Goal: Task Accomplishment & Management: Complete application form

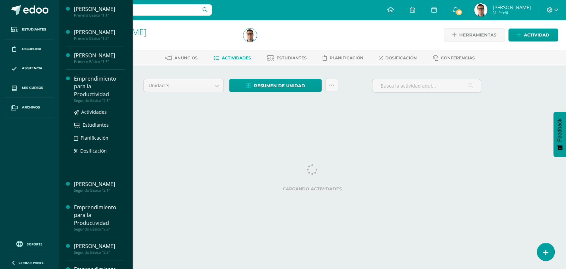
click at [93, 94] on div "Emprendimiento para la Productividad" at bounding box center [99, 86] width 50 height 23
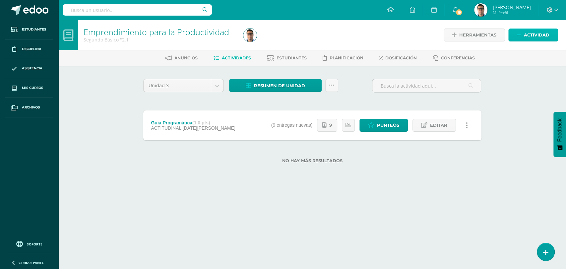
click at [517, 39] on link "Actividad" at bounding box center [534, 35] width 50 height 13
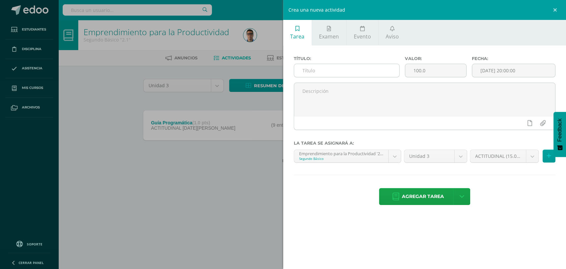
click at [351, 74] on input "text" at bounding box center [346, 70] width 105 height 13
type input "Hoja de Trabajo No. 1"
drag, startPoint x: 370, startPoint y: 65, endPoint x: 356, endPoint y: 65, distance: 13.3
click at [356, 65] on div "Título: Hoja de Trabajo No. 1 Valor: 100.0 Fecha: 2025-08-10 20:00:00" at bounding box center [424, 69] width 267 height 27
type input "10"
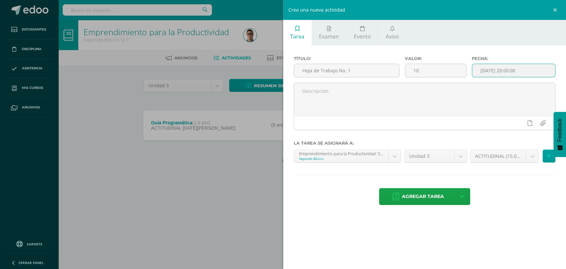
click at [531, 66] on input "[DATE] 20:00:00" at bounding box center [513, 70] width 83 height 13
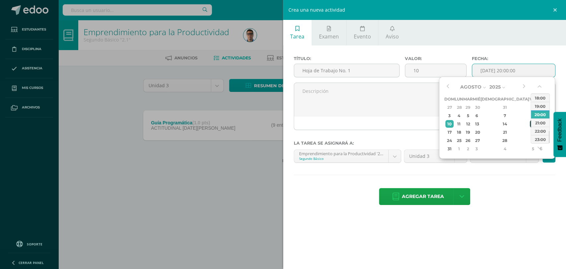
click at [530, 122] on div "15" at bounding box center [533, 124] width 6 height 8
click at [452, 133] on div "17" at bounding box center [450, 132] width 8 height 8
click at [512, 72] on input "2025-08-17 20:00" at bounding box center [513, 70] width 83 height 13
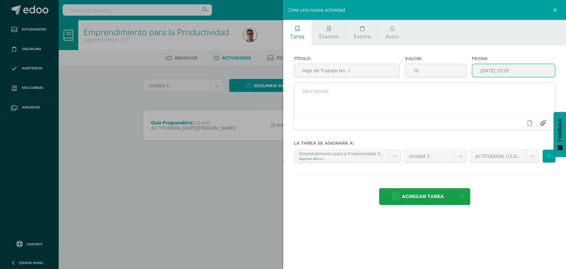
type input "2025-08-17 23:59"
click at [540, 123] on input "file" at bounding box center [542, 123] width 13 height 13
type input "C:\fakepath\Hoja de Trabajo No. 1.pdf"
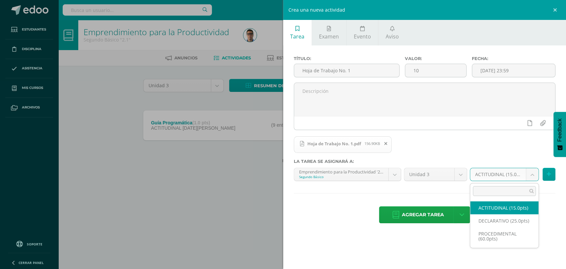
click at [509, 175] on body "Estudiantes Disciplina Asistencia Mis cursos Archivos Soporte Centro de ayuda Ú…" at bounding box center [283, 92] width 566 height 184
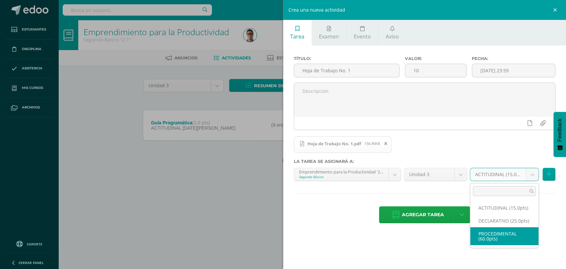
select select "31839"
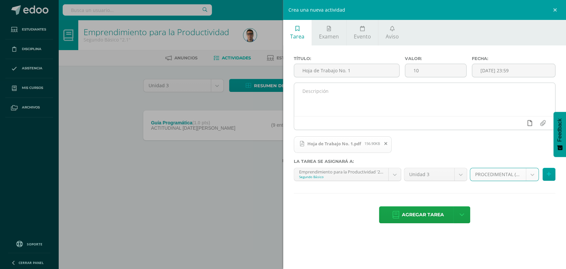
click at [532, 125] on link at bounding box center [529, 123] width 13 height 13
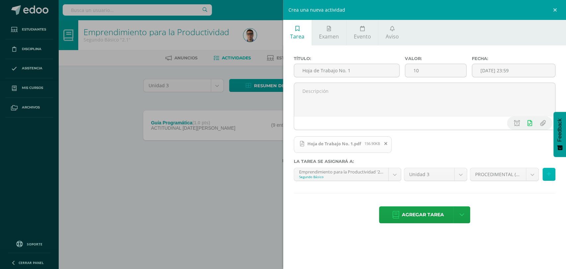
click at [548, 174] on icon at bounding box center [549, 175] width 4 height 6
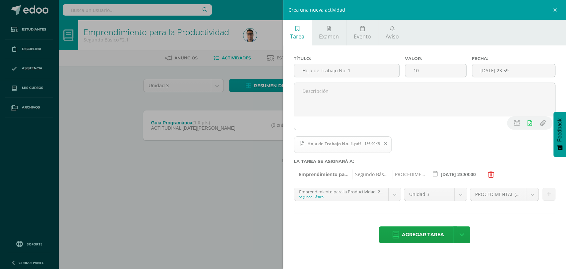
click at [334, 204] on div "Emprendimiento para la Productividad '2.1' Segundo Básico PEREL '1.1' PEREL '1.…" at bounding box center [348, 197] width 110 height 19
click at [335, 201] on div "Emprendimiento para la Productividad '2.1' Segundo Básico PEREL '1.1' PEREL '1.…" at bounding box center [348, 197] width 110 height 19
click at [335, 184] on body "Estudiantes Disciplina Asistencia Mis cursos Archivos Soporte Centro de ayuda Ú…" at bounding box center [283, 92] width 566 height 184
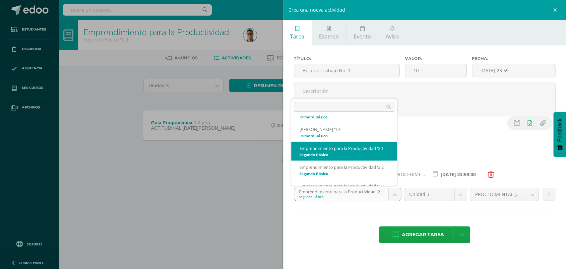
scroll to position [37, 0]
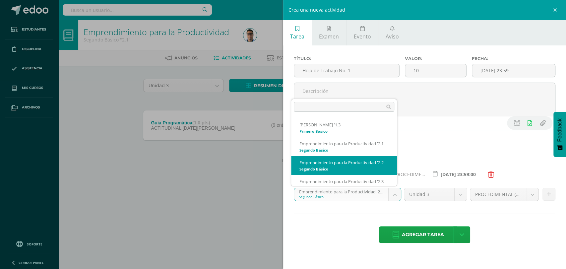
select select "32036"
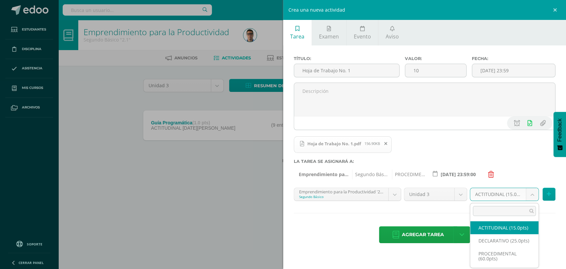
click at [494, 184] on body "Estudiantes Disciplina Asistencia Mis cursos Archivos Soporte Centro de ayuda Ú…" at bounding box center [283, 92] width 566 height 184
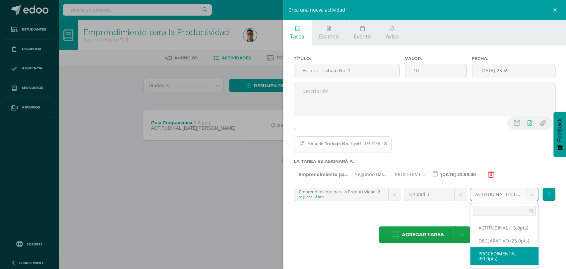
select select "32049"
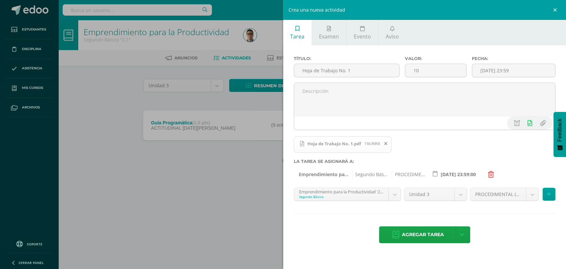
click at [556, 195] on div "PROCEDIMENTAL (60.0pts) ACTITUDINAL (15.0pts) DECLARATIVO (25.0pts) PROCEDIMENT…" at bounding box center [513, 197] width 88 height 19
click at [549, 196] on icon at bounding box center [549, 194] width 4 height 6
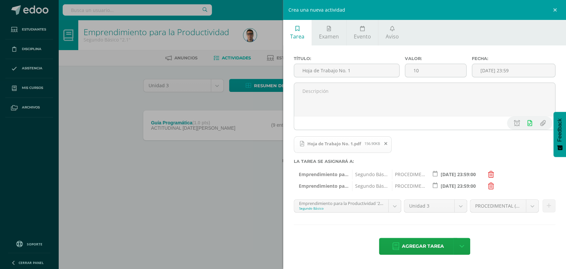
click at [345, 184] on body "Estudiantes Disciplina Asistencia Mis cursos Archivos Soporte Centro de ayuda Ú…" at bounding box center [283, 92] width 566 height 184
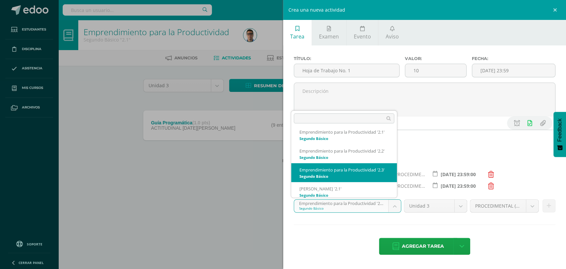
scroll to position [61, 0]
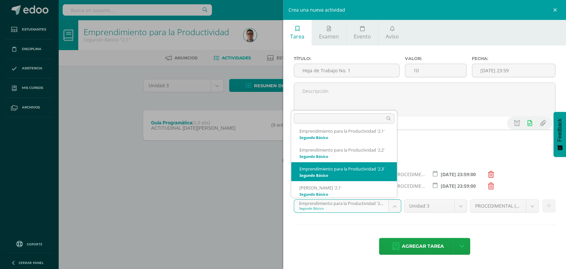
select select "32246"
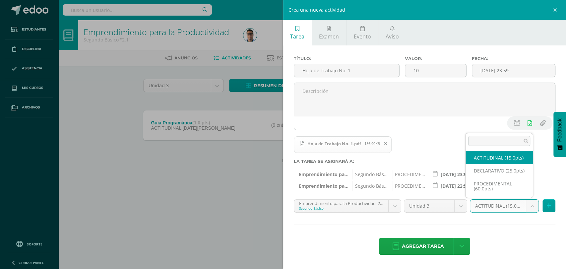
click at [483, 184] on body "Estudiantes Disciplina Asistencia Mis cursos Archivos Soporte Centro de ayuda Ú…" at bounding box center [283, 92] width 566 height 184
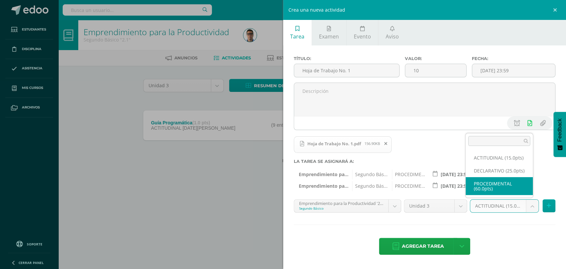
select select "32259"
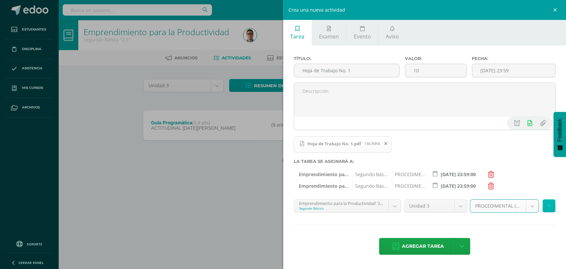
click at [553, 204] on button at bounding box center [549, 205] width 13 height 13
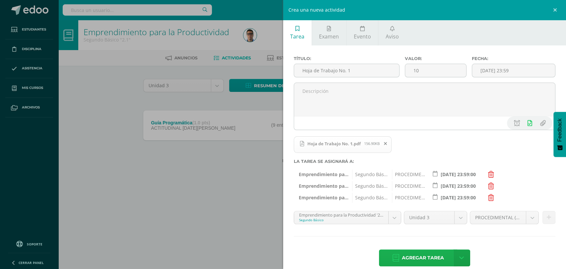
click at [393, 261] on icon at bounding box center [396, 257] width 7 height 7
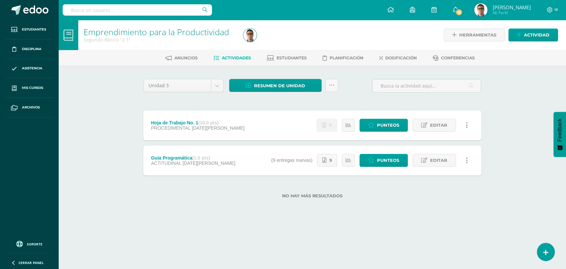
click at [152, 102] on div "Unidad 3 Unidad 1 Unidad 2 Unidad 3 Resumen de unidad Descargar como HTML Desca…" at bounding box center [313, 142] width 344 height 127
click at [93, 66] on div "Emprendimiento para la Productividad Segundo Básico "2.1" Herramientas Detalle …" at bounding box center [312, 120] width 508 height 200
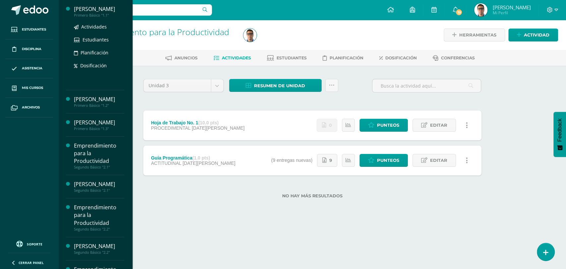
click at [111, 14] on div "Primero Básico "1.1"" at bounding box center [99, 15] width 50 height 5
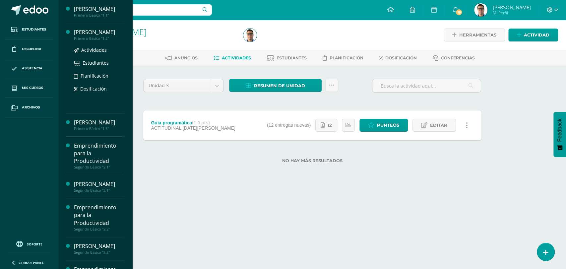
click at [108, 33] on div "[PERSON_NAME]" at bounding box center [99, 33] width 50 height 8
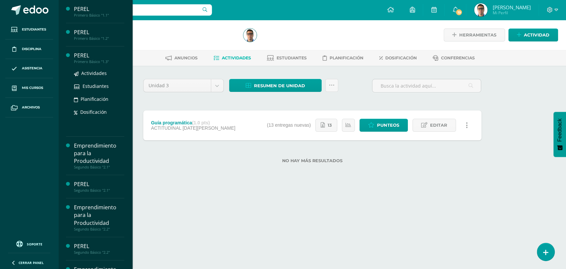
click at [101, 62] on div "Primero Básico "1.3"" at bounding box center [99, 61] width 50 height 5
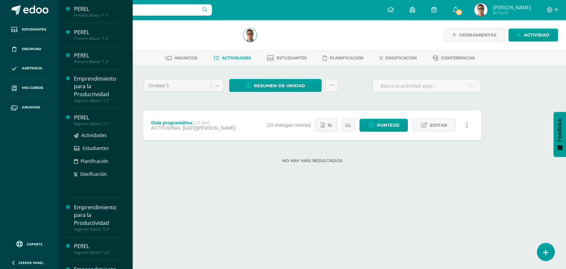
click at [97, 125] on div "Segundo Básico "2.1"" at bounding box center [99, 123] width 50 height 5
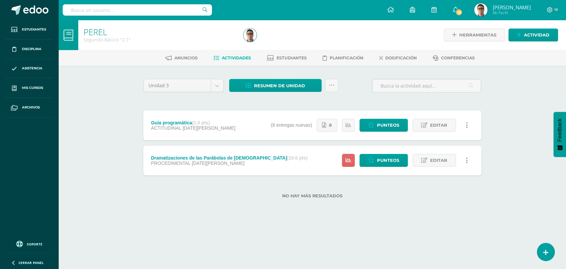
click at [104, 139] on div "[PERSON_NAME] Básico "2.1" Herramientas Detalle de asistencias Actividad Anunci…" at bounding box center [312, 120] width 508 height 200
